Goal: Task Accomplishment & Management: Complete application form

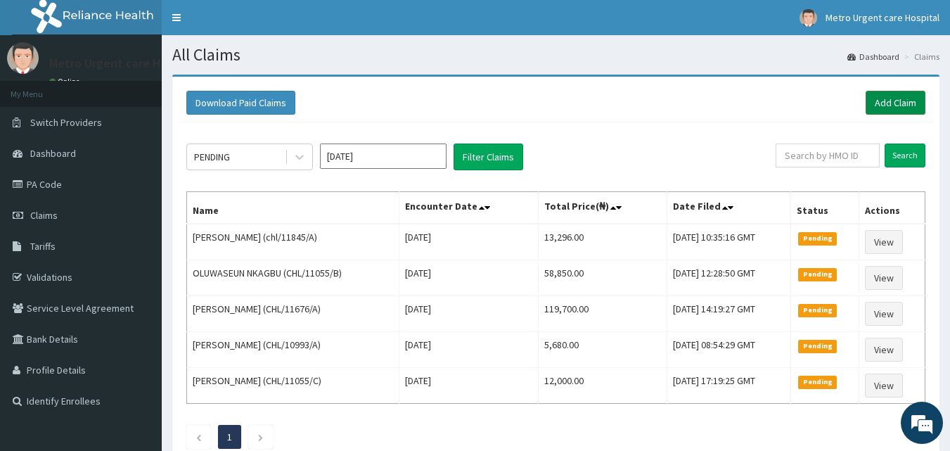
click at [877, 97] on link "Add Claim" at bounding box center [896, 103] width 60 height 24
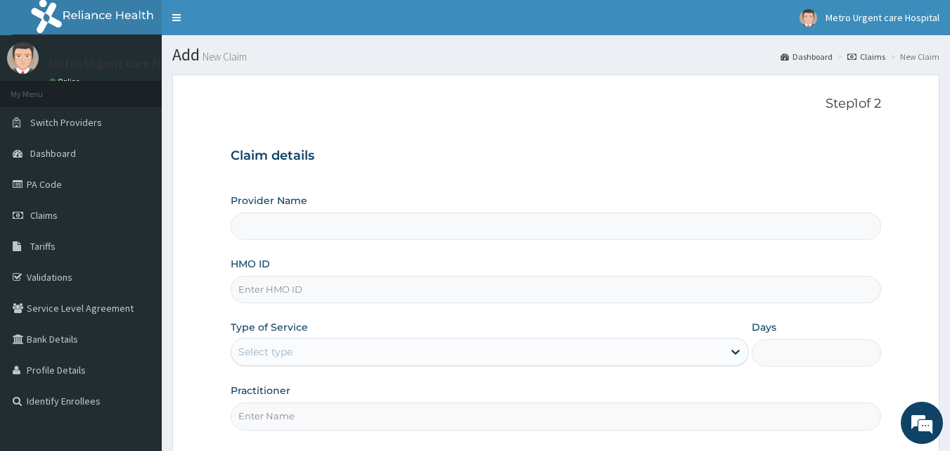
type input "[GEOGRAPHIC_DATA]"
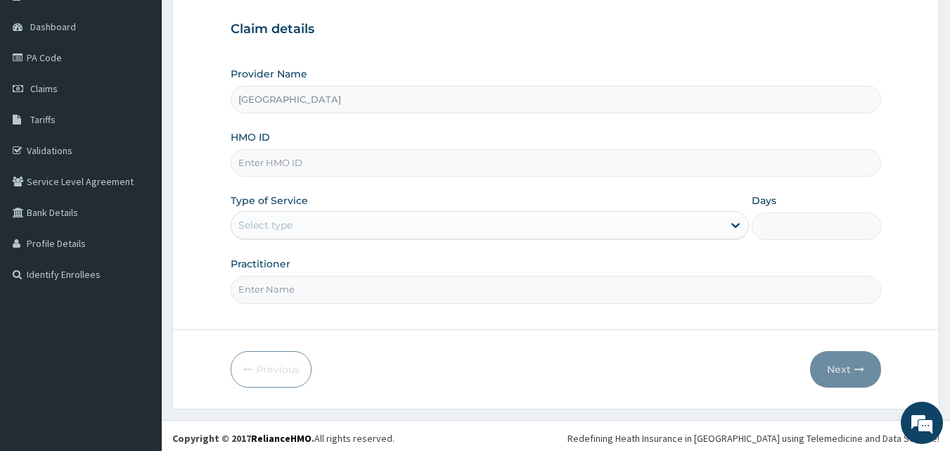
scroll to position [131, 0]
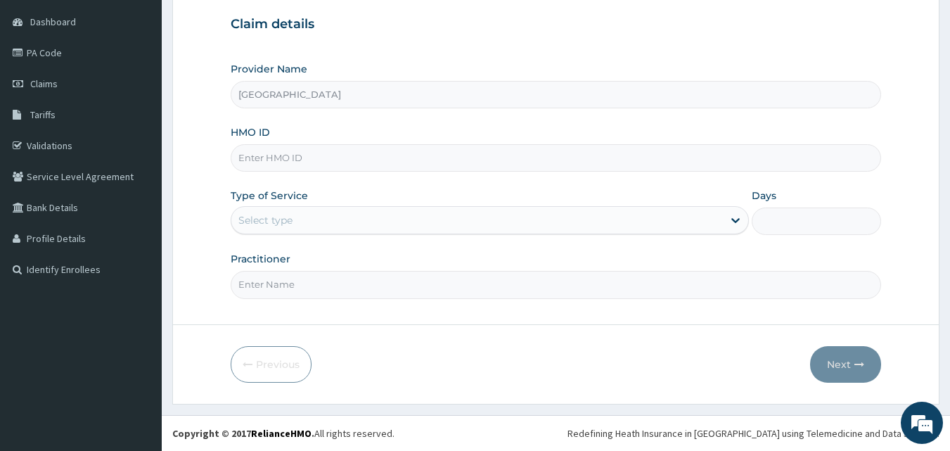
drag, startPoint x: 956, startPoint y: 141, endPoint x: 960, endPoint y: 254, distance: 112.5
click at [949, 254] on html "R EL Toggle navigation [GEOGRAPHIC_DATA] - [EMAIL_ADDRESS][DOMAIN_NAME] Member …" at bounding box center [475, 160] width 950 height 582
click at [501, 166] on input "HMO ID" at bounding box center [556, 157] width 651 height 27
type input "s"
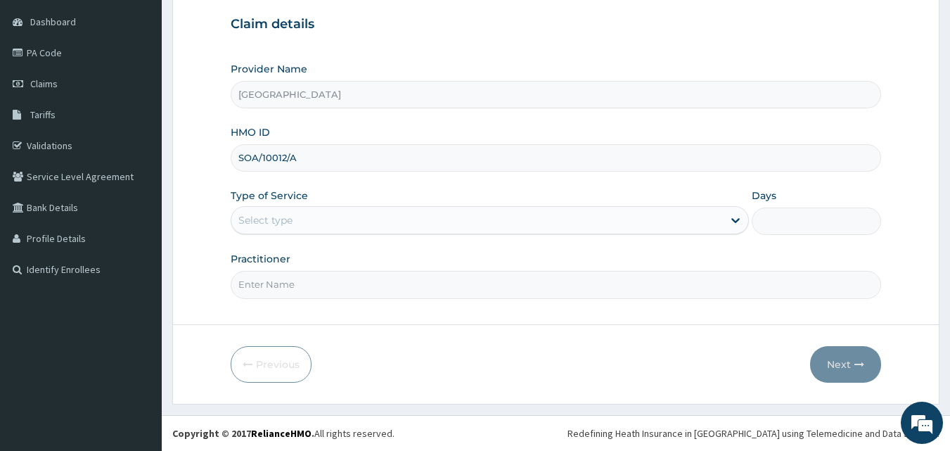
type input "SOA/10012/A"
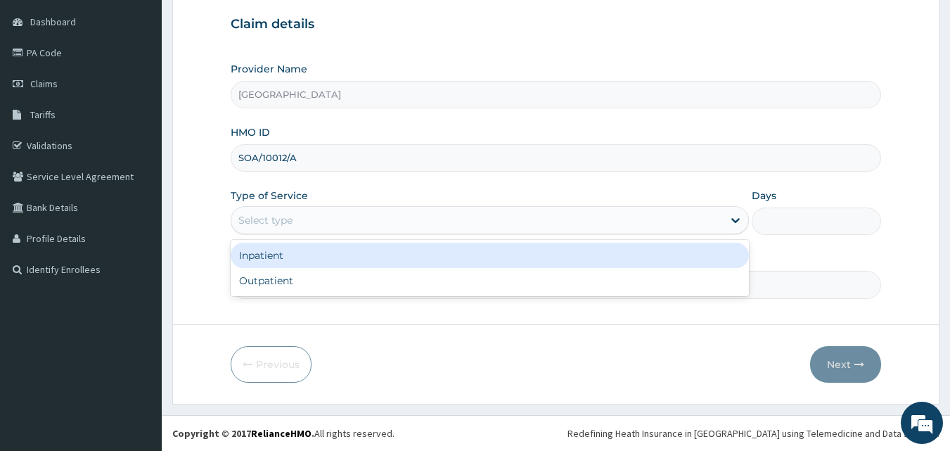
click at [456, 228] on div "Select type" at bounding box center [476, 220] width 491 height 22
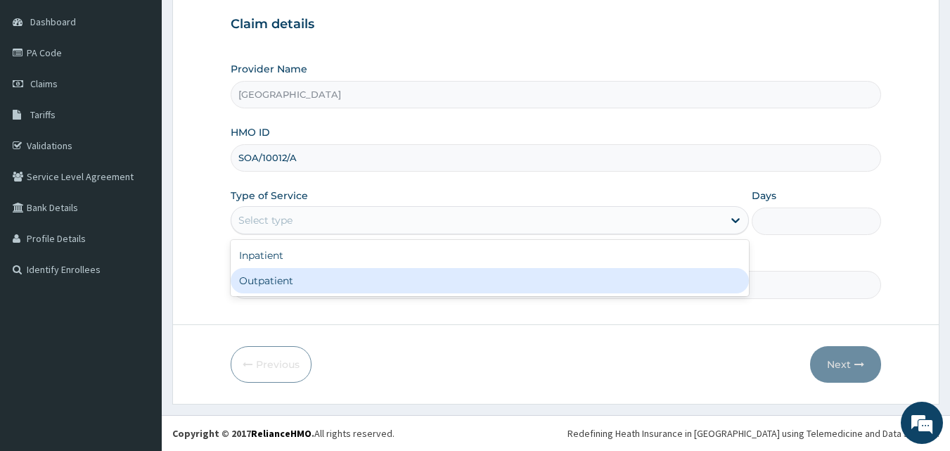
click at [438, 278] on div "Outpatient" at bounding box center [490, 280] width 518 height 25
type input "1"
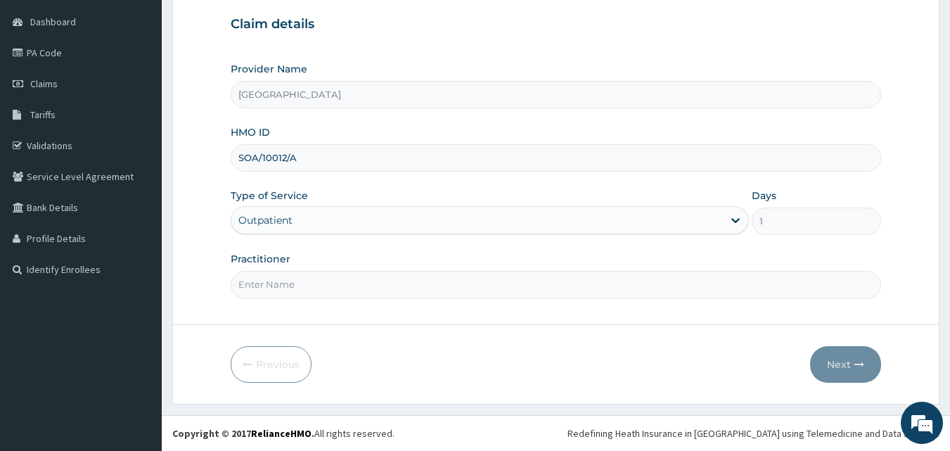
click at [414, 278] on input "Practitioner" at bounding box center [556, 284] width 651 height 27
type input "[PERSON_NAME]"
click at [837, 366] on button "Next" at bounding box center [845, 364] width 71 height 37
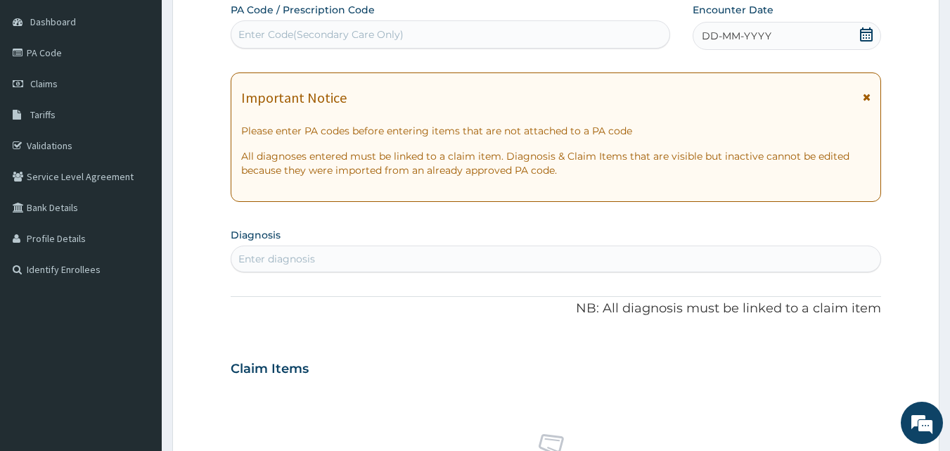
click at [864, 96] on icon at bounding box center [867, 97] width 8 height 10
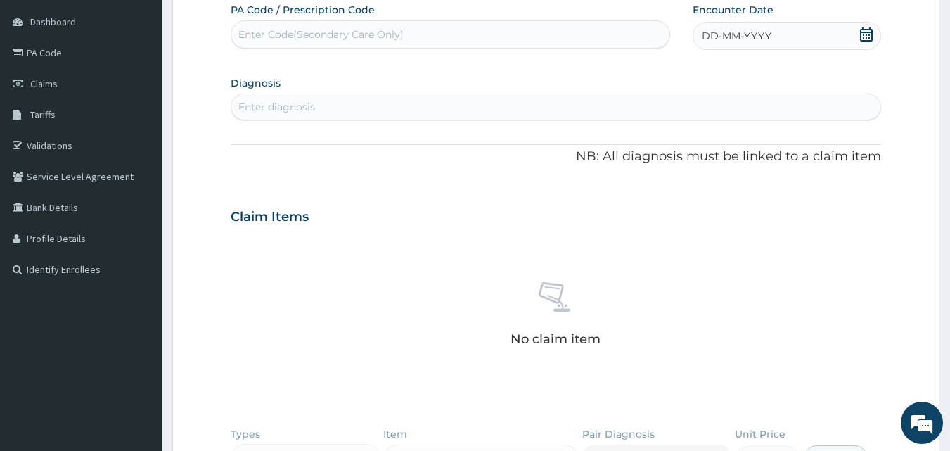
click at [866, 36] on icon at bounding box center [866, 34] width 14 height 14
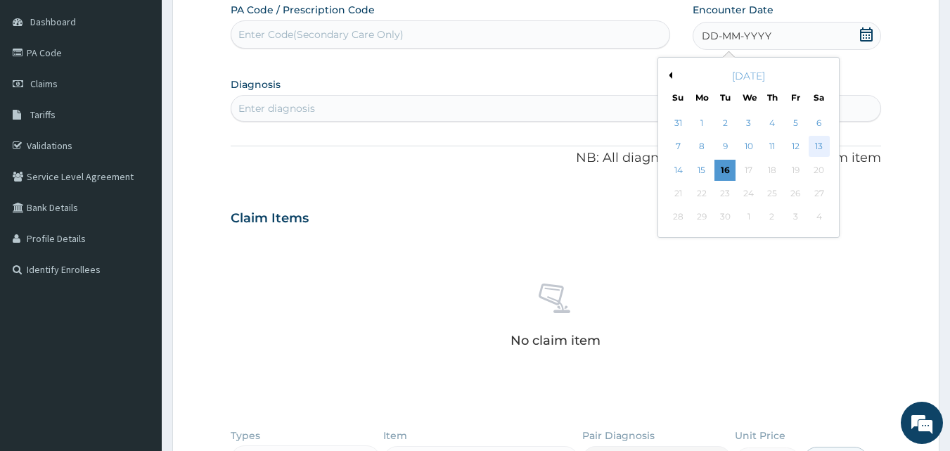
click at [813, 150] on div "13" at bounding box center [819, 146] width 21 height 21
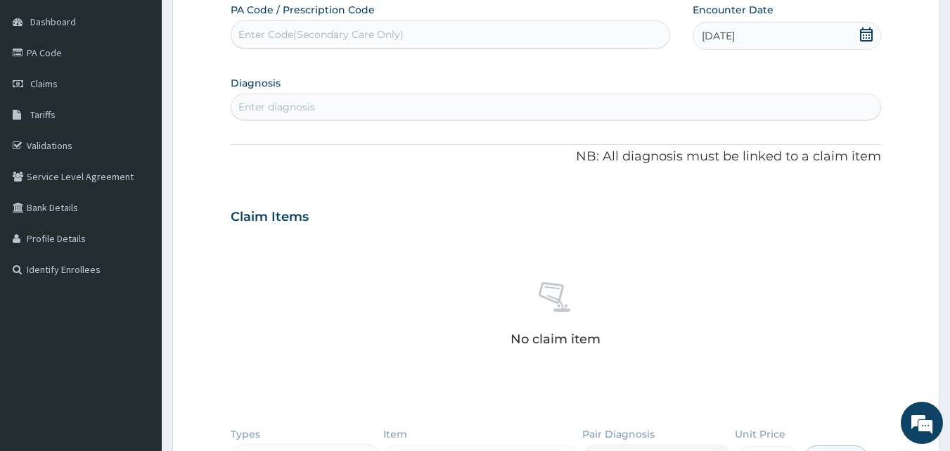
click at [453, 102] on div "Enter diagnosis" at bounding box center [556, 107] width 650 height 22
type input "[MEDICAL_DATA]"
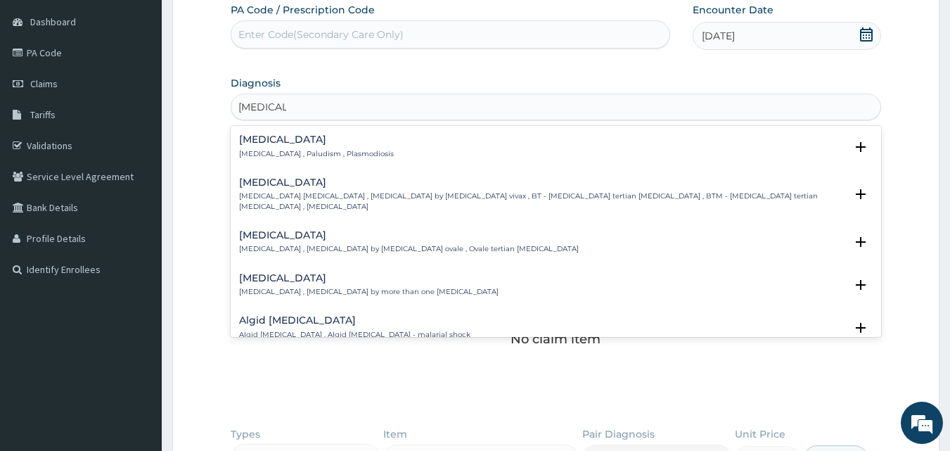
click at [271, 139] on h4 "[MEDICAL_DATA]" at bounding box center [316, 139] width 155 height 11
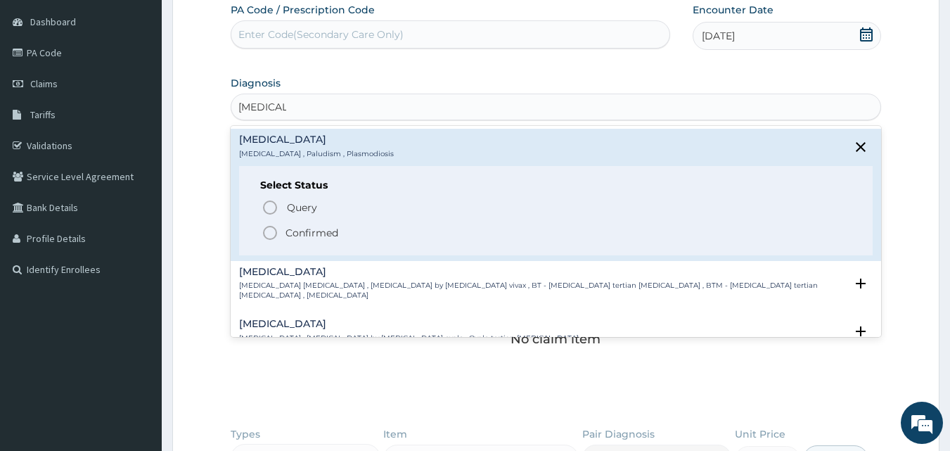
click at [265, 231] on icon "status option filled" at bounding box center [270, 232] width 17 height 17
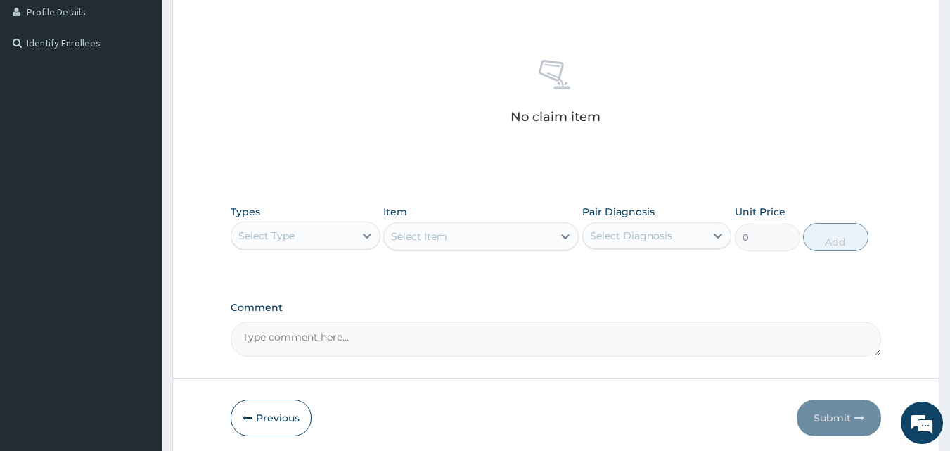
scroll to position [359, 0]
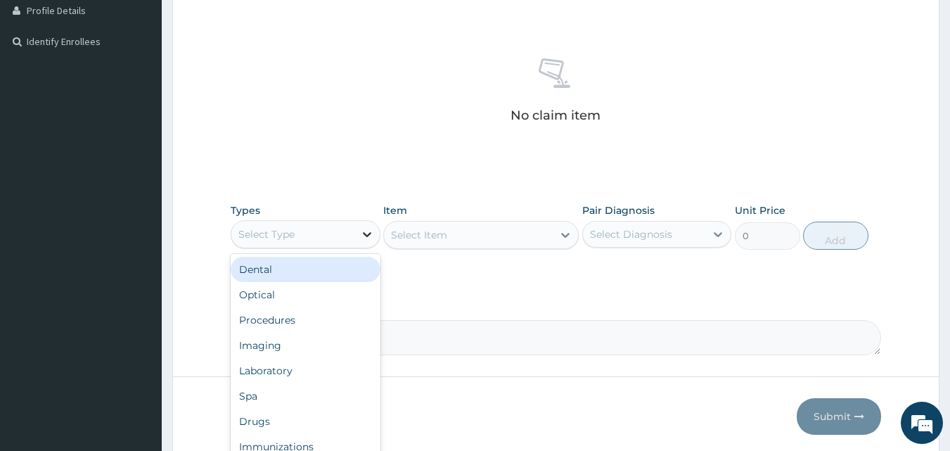
click at [363, 234] on icon at bounding box center [367, 234] width 14 height 14
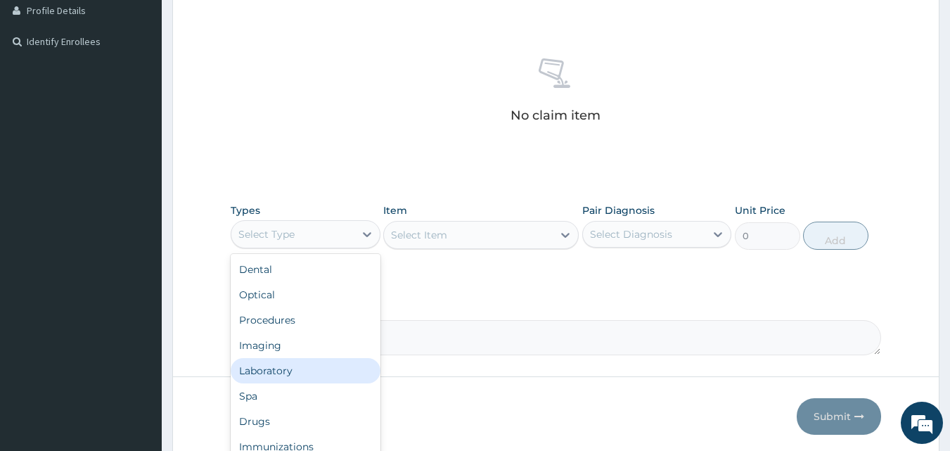
click at [313, 363] on div "Laboratory" at bounding box center [306, 370] width 150 height 25
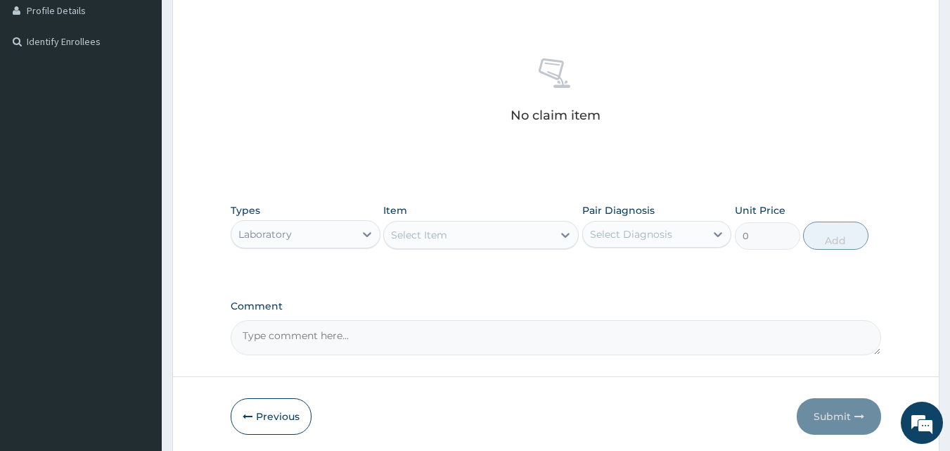
click at [461, 238] on div "Select Item" at bounding box center [468, 235] width 169 height 22
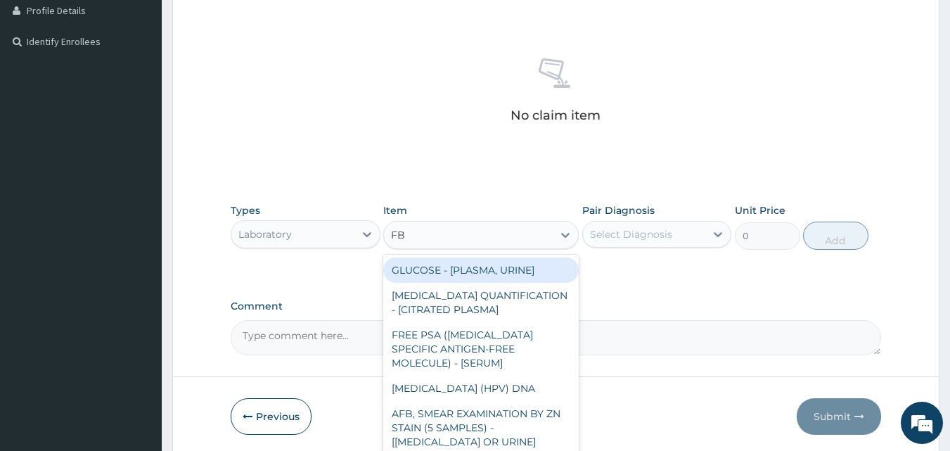
type input "FBC"
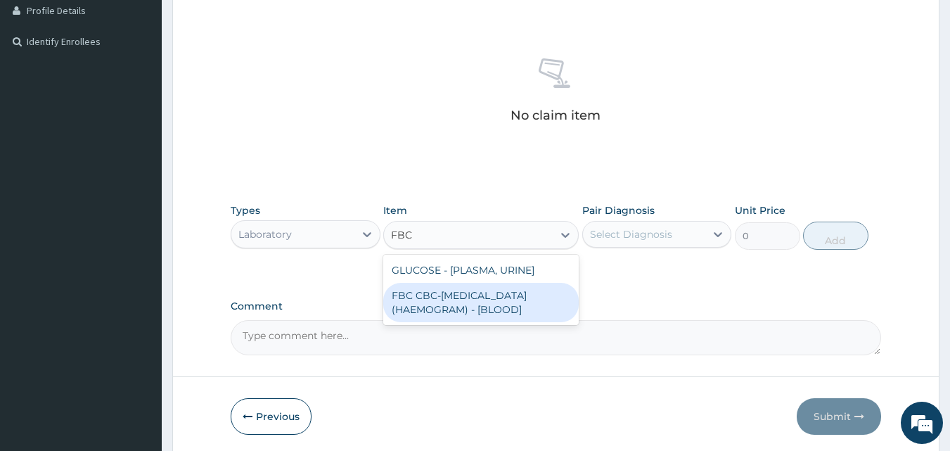
click at [465, 294] on div "FBC CBC-[MEDICAL_DATA] (HAEMOGRAM) - [BLOOD]" at bounding box center [480, 302] width 195 height 39
type input "6000"
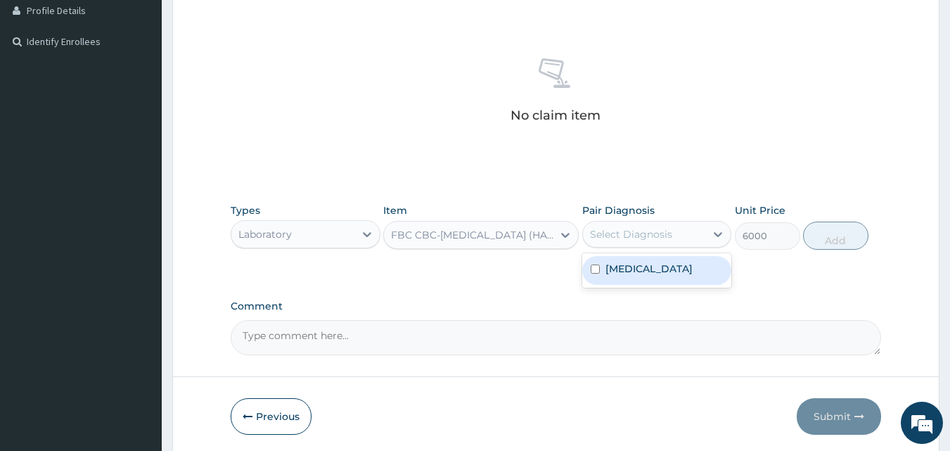
click at [624, 240] on div "Select Diagnosis" at bounding box center [631, 234] width 82 height 14
click at [608, 269] on label "[MEDICAL_DATA]" at bounding box center [648, 269] width 87 height 14
checkbox input "true"
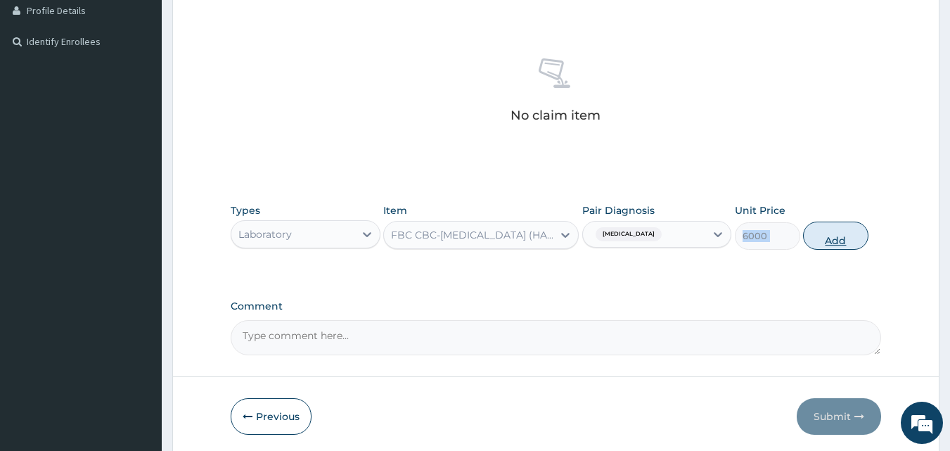
drag, startPoint x: 761, startPoint y: 271, endPoint x: 819, endPoint y: 239, distance: 66.7
click at [819, 239] on div "Types Laboratory Item FBC CBC-[MEDICAL_DATA] (HAEMOGRAM) - [BLOOD] Pair Diagnos…" at bounding box center [556, 237] width 651 height 82
click at [819, 239] on button "Add" at bounding box center [835, 235] width 65 height 28
type input "0"
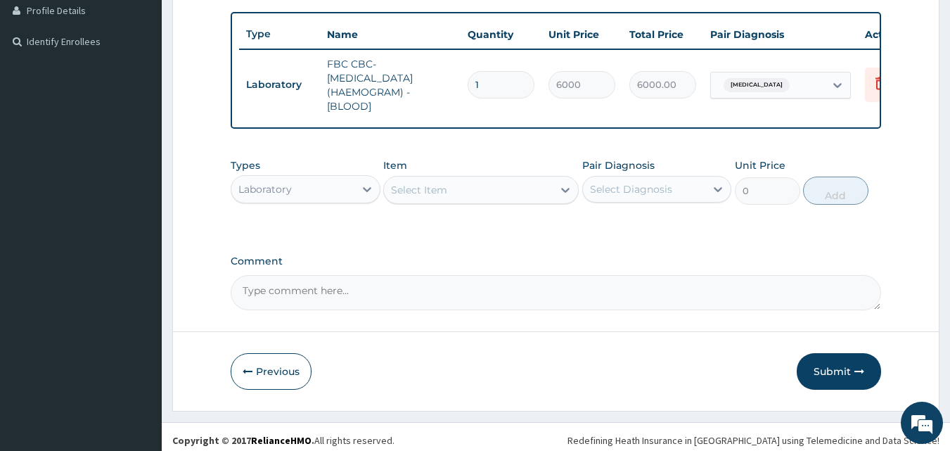
click at [298, 200] on div "Laboratory" at bounding box center [292, 189] width 123 height 22
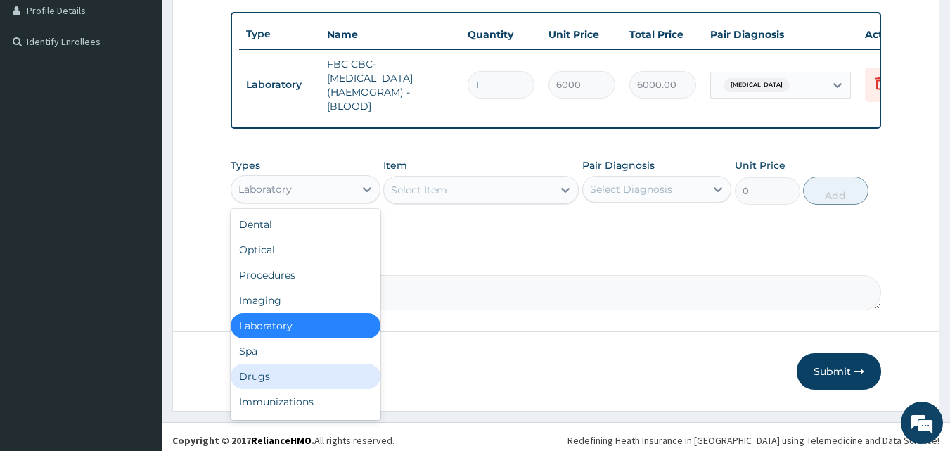
click at [297, 378] on div "Drugs" at bounding box center [306, 375] width 150 height 25
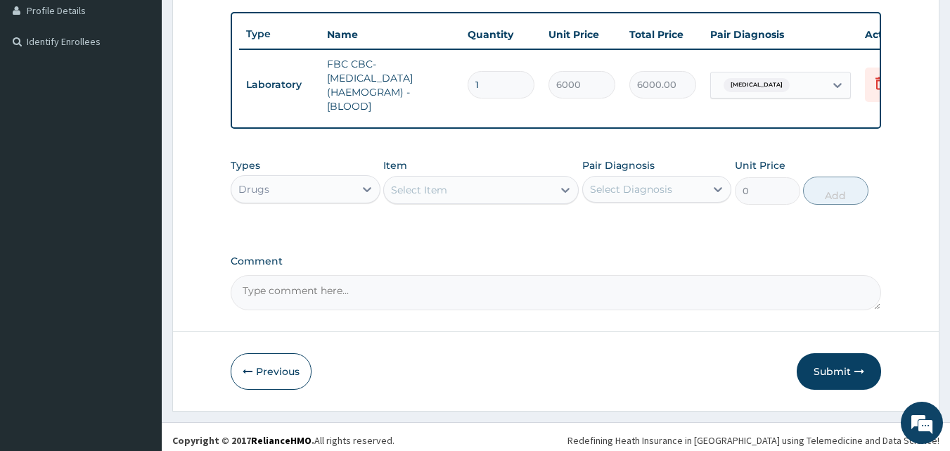
click at [458, 201] on div "Select Item" at bounding box center [468, 190] width 169 height 22
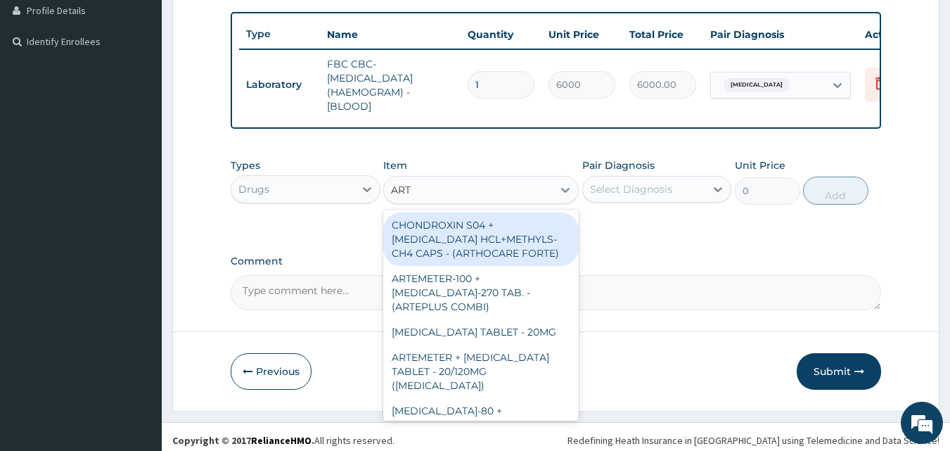
type input "ARTE"
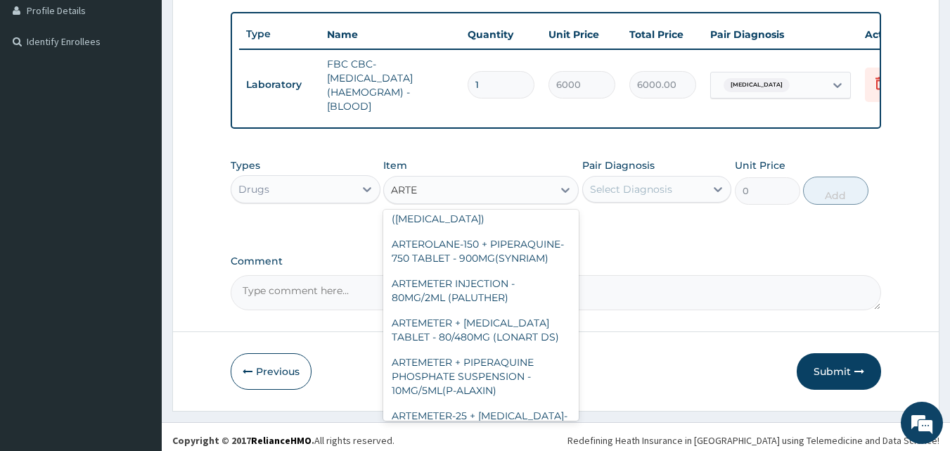
scroll to position [567, 0]
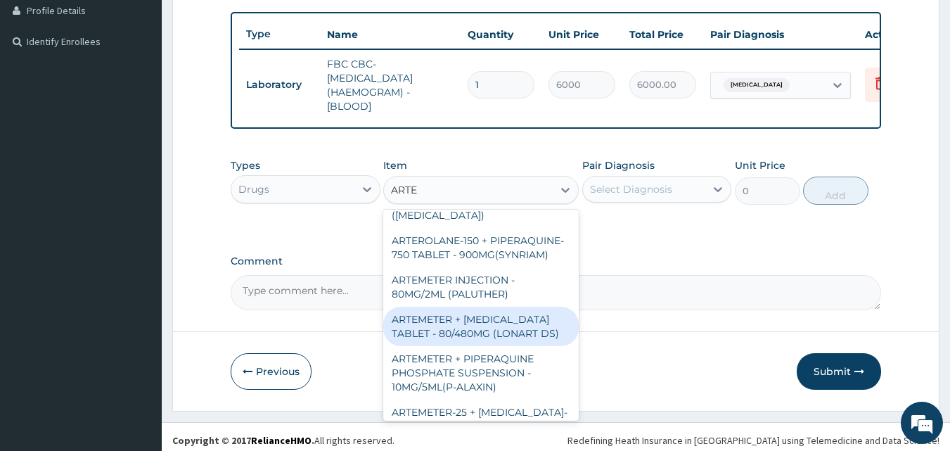
click at [472, 339] on div "ARTEMETER + [MEDICAL_DATA] TABLET - 80/480MG (LONART DS)" at bounding box center [480, 326] width 195 height 39
type input "672"
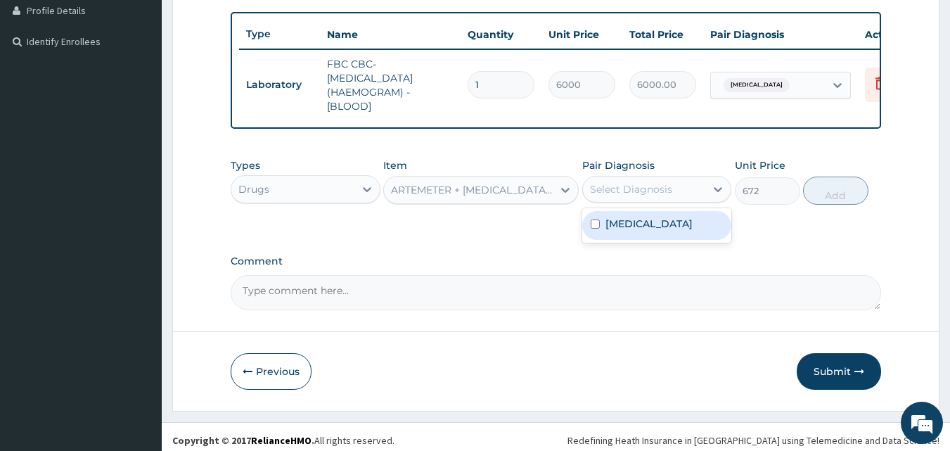
click at [606, 196] on div "Select Diagnosis" at bounding box center [631, 189] width 82 height 14
click at [604, 231] on div "[MEDICAL_DATA]" at bounding box center [657, 225] width 150 height 29
checkbox input "true"
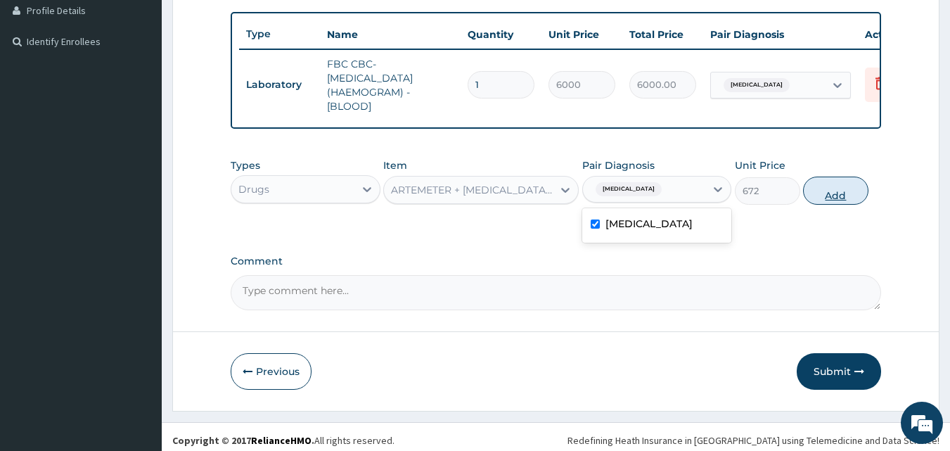
click at [839, 201] on button "Add" at bounding box center [835, 190] width 65 height 28
type input "0"
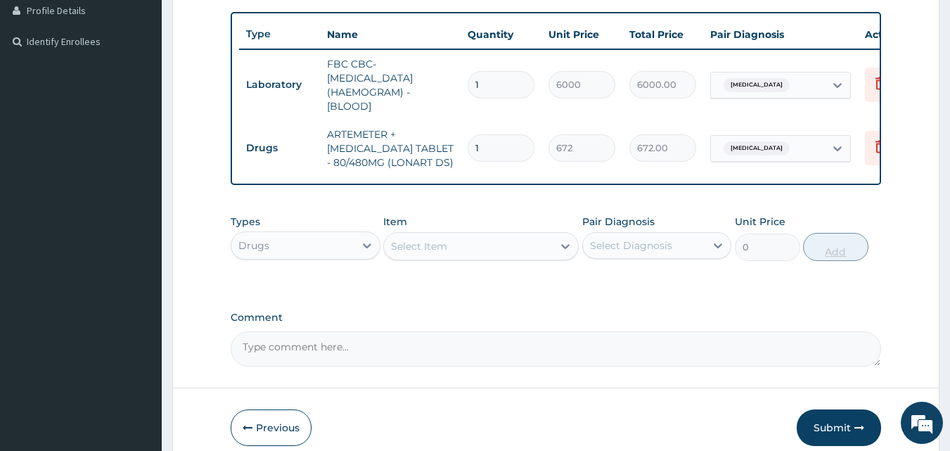
type input "0.00"
type input "6"
type input "4032.00"
type input "6"
click at [520, 253] on div "Select Item" at bounding box center [468, 246] width 169 height 22
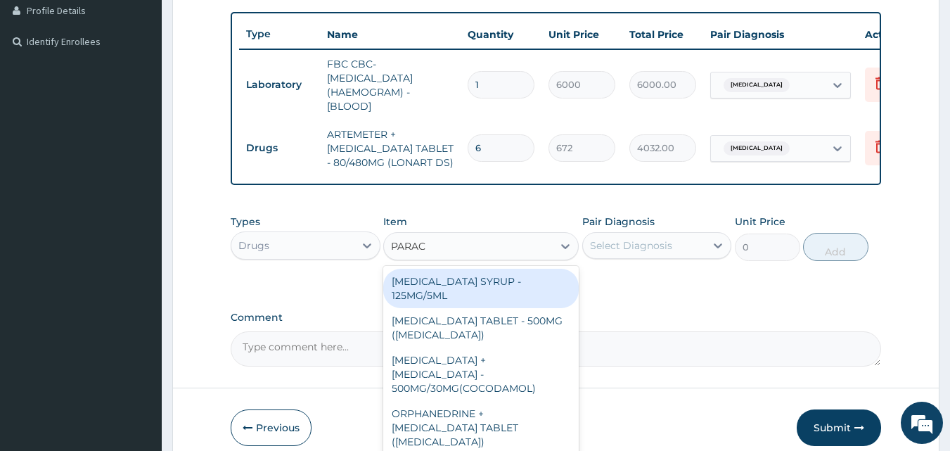
type input "PARACE"
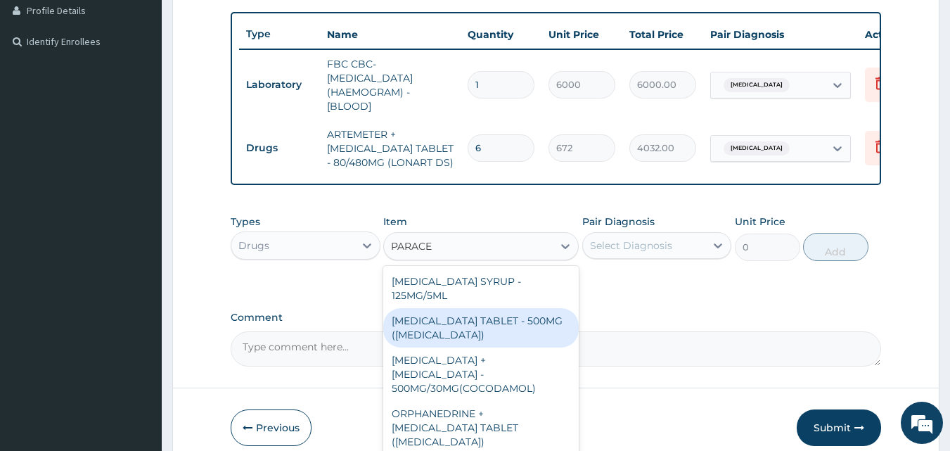
click at [501, 325] on div "[MEDICAL_DATA] TABLET - 500MG ([MEDICAL_DATA])" at bounding box center [480, 327] width 195 height 39
type input "48"
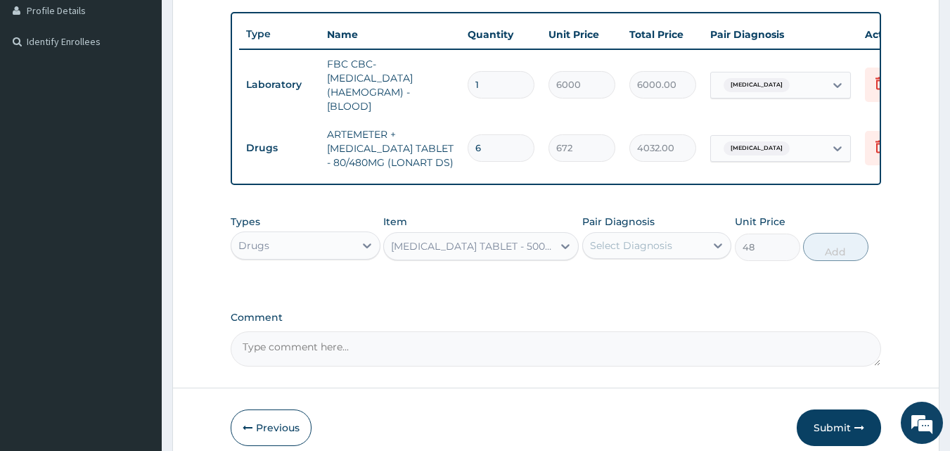
click at [610, 252] on div "Select Diagnosis" at bounding box center [631, 245] width 82 height 14
click at [606, 287] on label "[MEDICAL_DATA]" at bounding box center [648, 280] width 87 height 14
checkbox input "true"
drag, startPoint x: 842, startPoint y: 316, endPoint x: 829, endPoint y: 257, distance: 60.4
click at [829, 257] on div "PA Code / Prescription Code Enter Code(Secondary Care Only) Encounter Date [DAT…" at bounding box center [556, 70] width 651 height 591
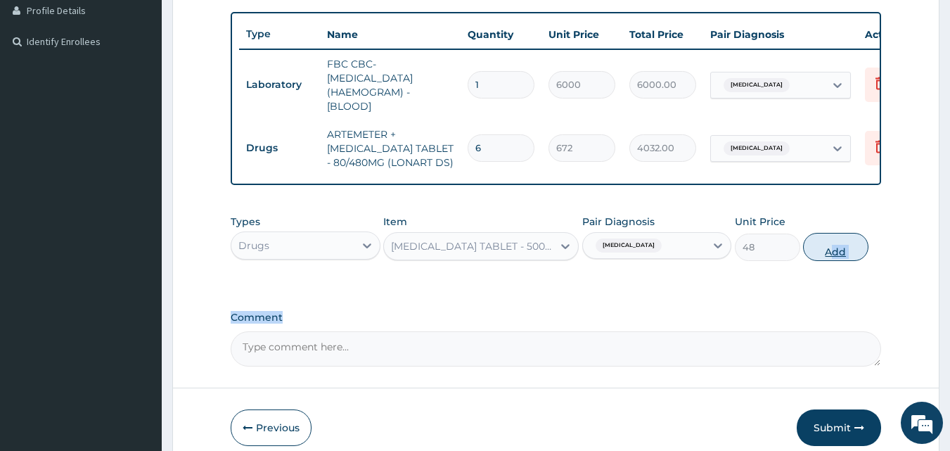
click at [829, 257] on button "Add" at bounding box center [835, 247] width 65 height 28
type input "0"
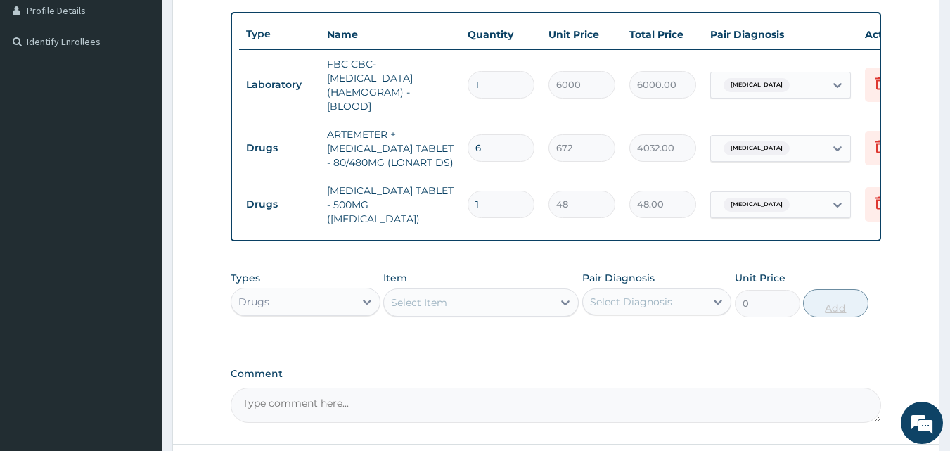
type input "0.00"
type input "1"
type input "48.00"
type input "15"
type input "720.00"
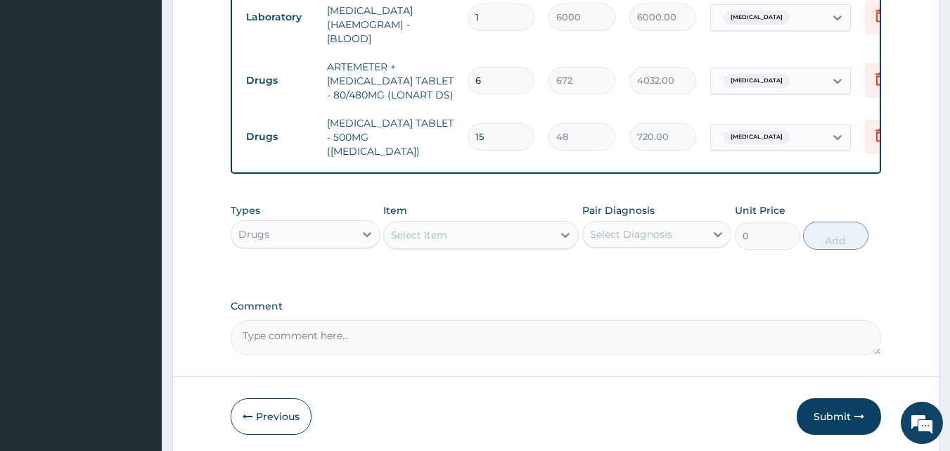
scroll to position [482, 0]
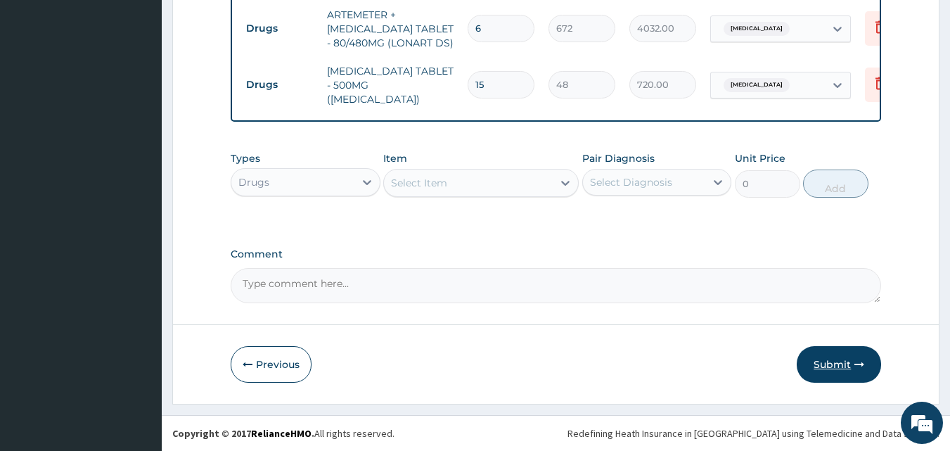
type input "15"
click at [835, 358] on button "Submit" at bounding box center [839, 364] width 84 height 37
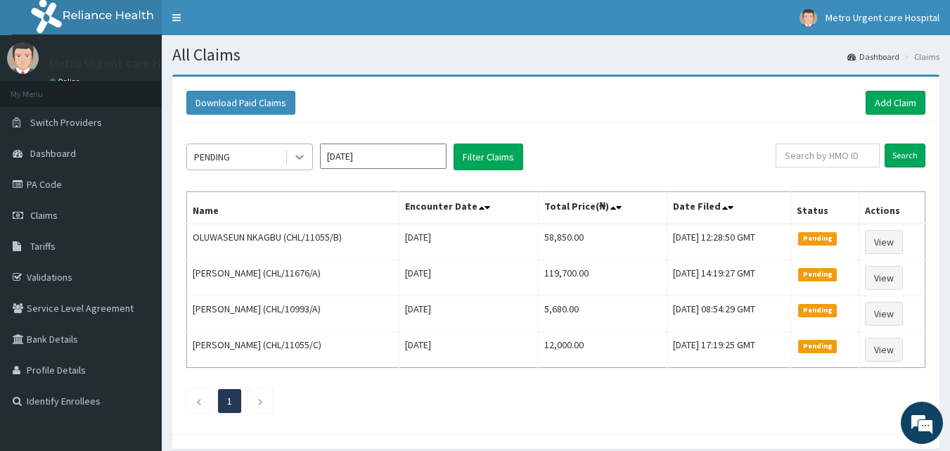
click at [304, 162] on icon at bounding box center [299, 157] width 14 height 14
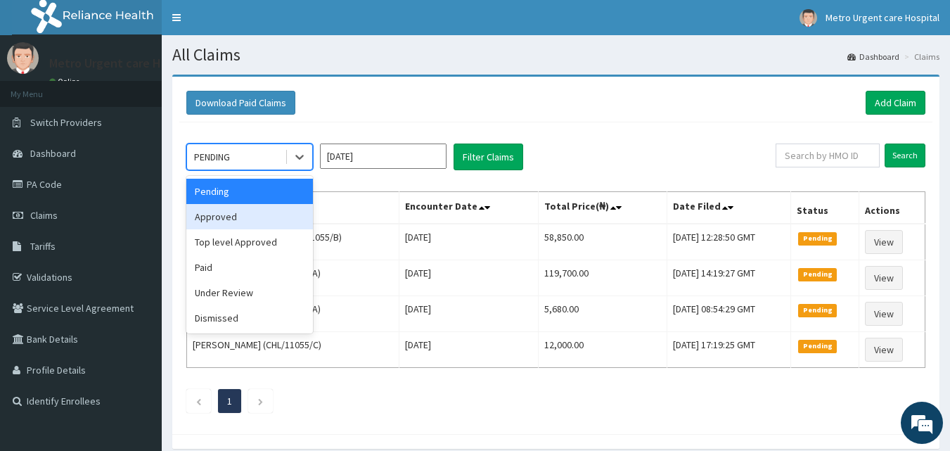
click at [285, 223] on div "Approved" at bounding box center [249, 216] width 127 height 25
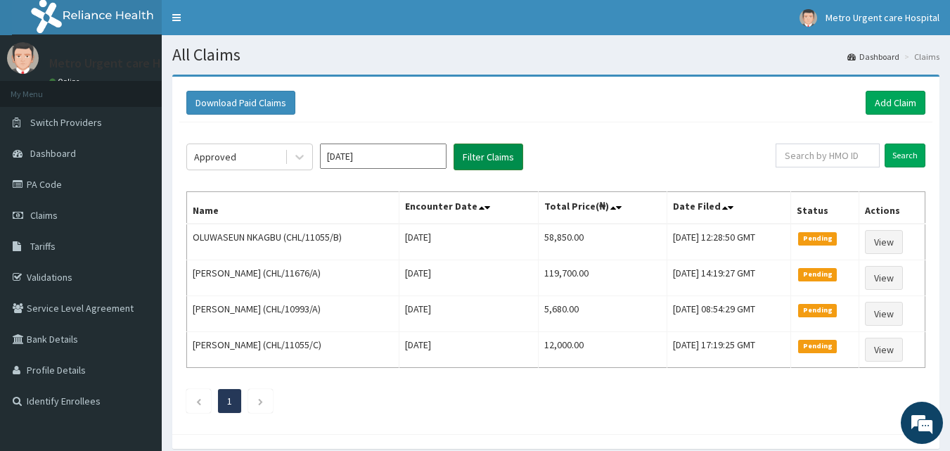
click at [473, 152] on button "Filter Claims" at bounding box center [488, 156] width 70 height 27
